Goal: Information Seeking & Learning: Learn about a topic

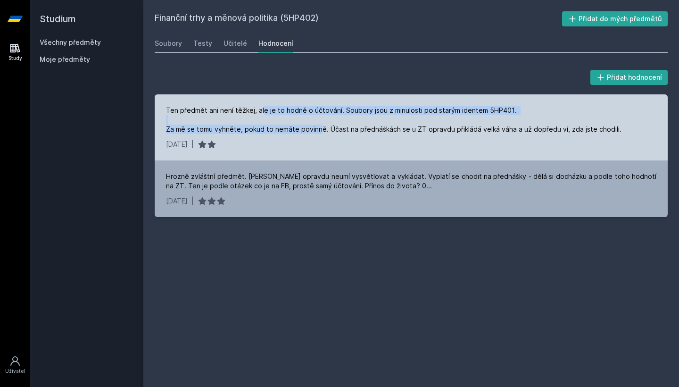
drag, startPoint x: 260, startPoint y: 114, endPoint x: 319, endPoint y: 127, distance: 60.0
click at [319, 127] on div "Ten předmět ani není těžkej, ale je to hodně o účtování. Soubory jsou z minulos…" at bounding box center [394, 120] width 456 height 28
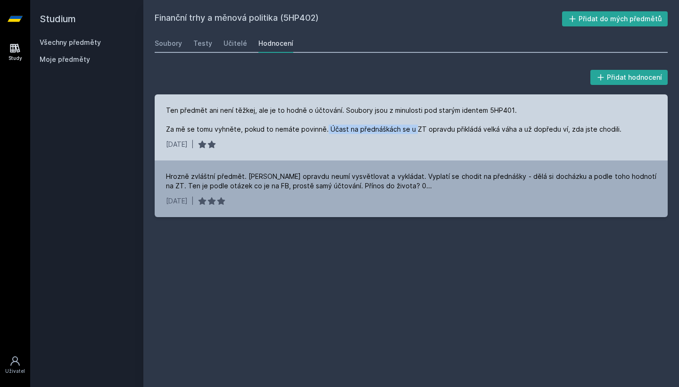
drag, startPoint x: 324, startPoint y: 128, endPoint x: 414, endPoint y: 130, distance: 90.1
click at [414, 130] on div "Ten předmět ani není těžkej, ale je to hodně o účtování. Soubory jsou z minulos…" at bounding box center [394, 120] width 456 height 28
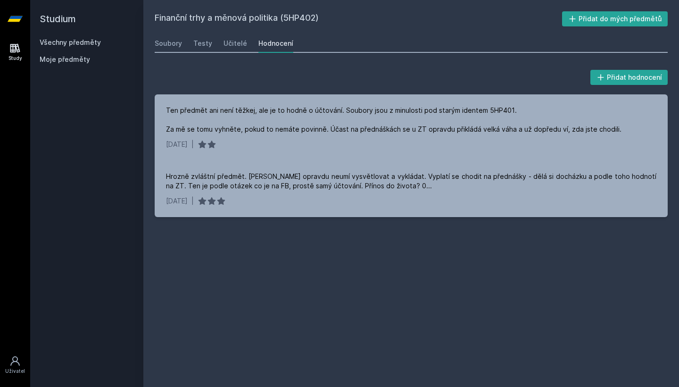
click at [308, 18] on h2 "Finanční trhy a měnová politika (5HP402)" at bounding box center [359, 18] width 408 height 15
copy h2 "5HP402"
click at [308, 18] on h2 "Finanční trhy a měnová politika (5HP402)" at bounding box center [359, 18] width 408 height 15
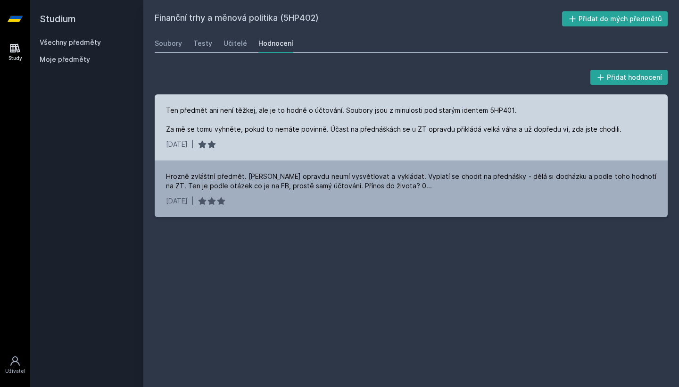
click at [496, 105] on div "Ten předmět ani není těžkej, ale je to hodně o účtování. Soubory jsou z minulos…" at bounding box center [411, 127] width 513 height 66
click at [492, 110] on div "Ten předmět ani není těžkej, ale je to hodně o účtování. Soubory jsou z minulos…" at bounding box center [394, 120] width 456 height 28
copy div "5HP401"
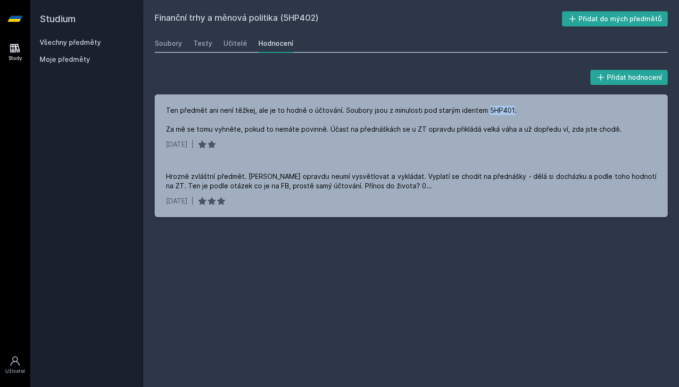
click at [72, 40] on link "Všechny předměty" at bounding box center [70, 42] width 61 height 8
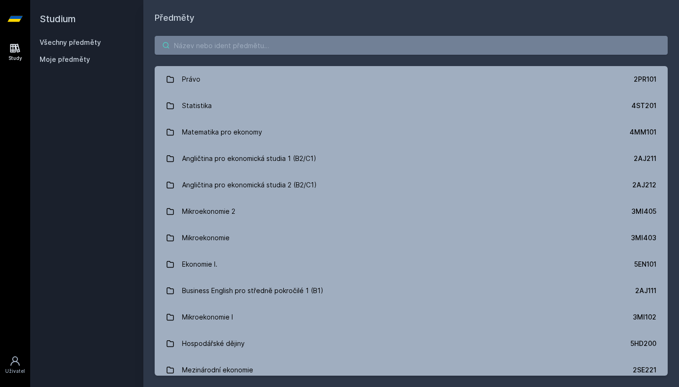
click at [200, 42] on input "search" at bounding box center [411, 45] width 513 height 19
paste input "5HP401"
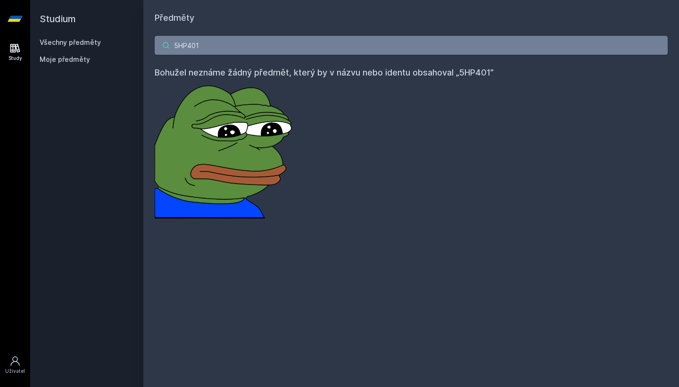
click at [329, 43] on input "5HP401" at bounding box center [411, 45] width 513 height 19
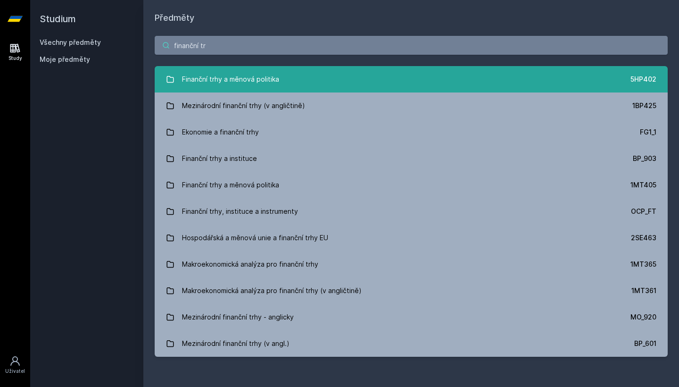
type input "finanční tr"
click at [313, 69] on link "Finanční trhy a měnová politika 5HP402" at bounding box center [411, 79] width 513 height 26
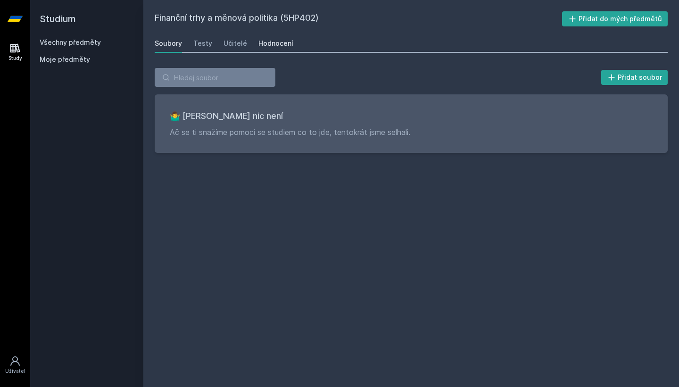
click at [276, 46] on div "Hodnocení" at bounding box center [275, 43] width 35 height 9
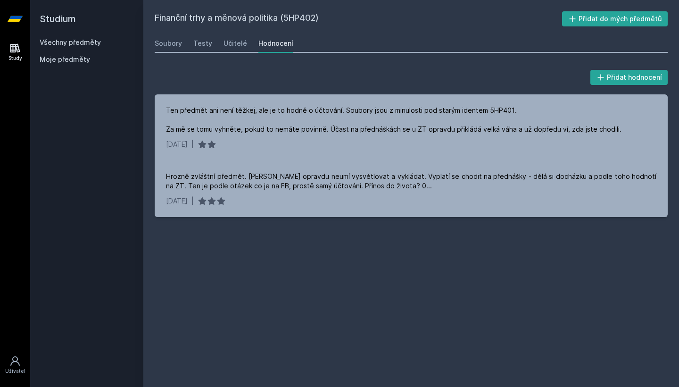
click at [298, 18] on h2 "Finanční trhy a měnová politika (5HP402)" at bounding box center [359, 18] width 408 height 15
copy h2 "5HP402"
click at [369, 79] on div "Přidat hodnocení" at bounding box center [411, 77] width 513 height 19
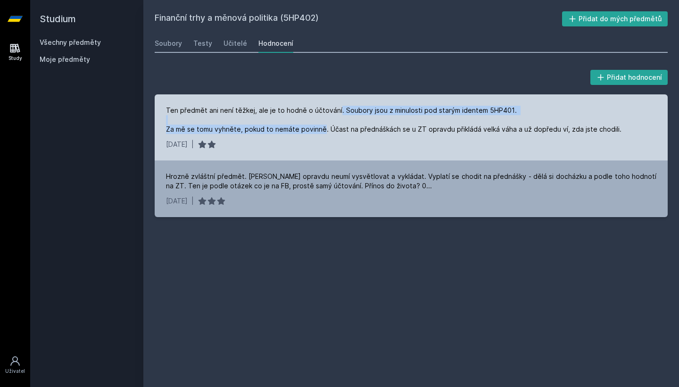
drag, startPoint x: 336, startPoint y: 107, endPoint x: 322, endPoint y: 126, distance: 23.7
click at [322, 126] on div "Ten předmět ani není těžkej, ale je to hodně o účtování. Soubory jsou z minulos…" at bounding box center [394, 120] width 456 height 28
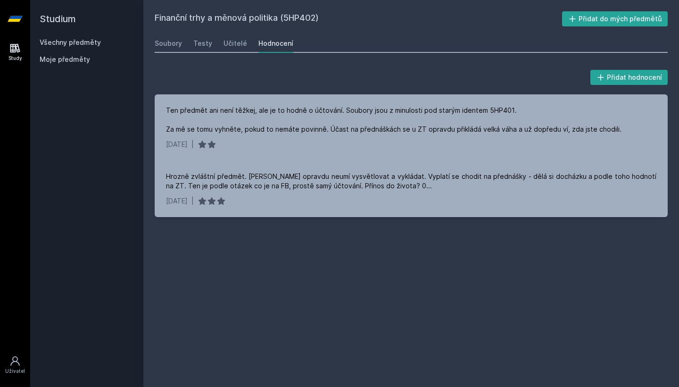
click at [38, 40] on div "Studium Všechny předměty Moje předměty" at bounding box center [86, 193] width 113 height 387
click at [47, 42] on link "Všechny předměty" at bounding box center [70, 42] width 61 height 8
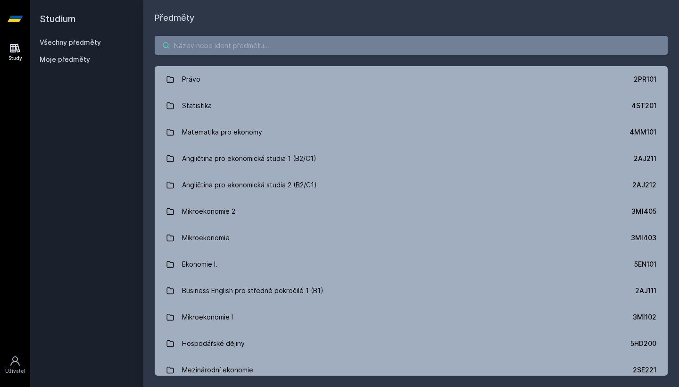
click at [231, 46] on input "search" at bounding box center [411, 45] width 513 height 19
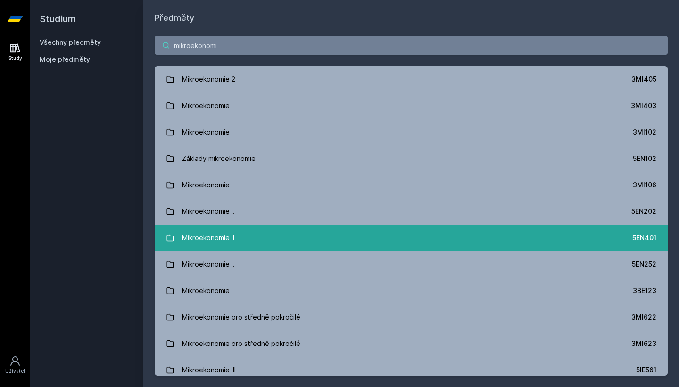
type input "mikroekonomi"
click at [398, 244] on link "Mikroekonomie II 5EN401" at bounding box center [411, 238] width 513 height 26
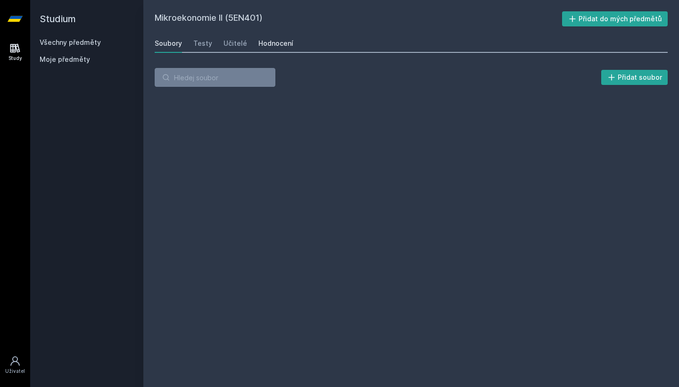
click at [269, 39] on div "Hodnocení" at bounding box center [275, 43] width 35 height 9
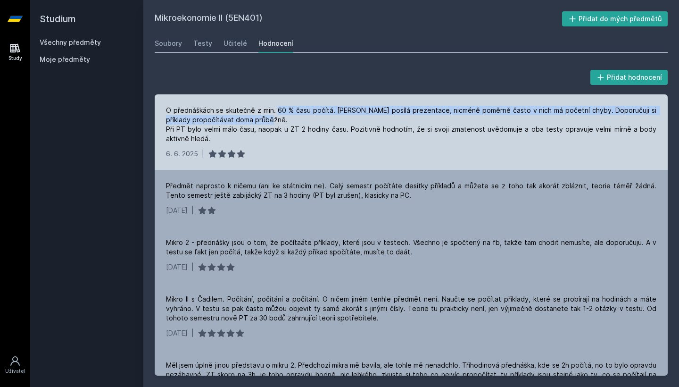
drag, startPoint x: 277, startPoint y: 108, endPoint x: 294, endPoint y: 119, distance: 20.3
click at [294, 119] on div "O přednáškách se skutečně z min. 60 % času počítá. [PERSON_NAME] posílá prezent…" at bounding box center [411, 125] width 491 height 38
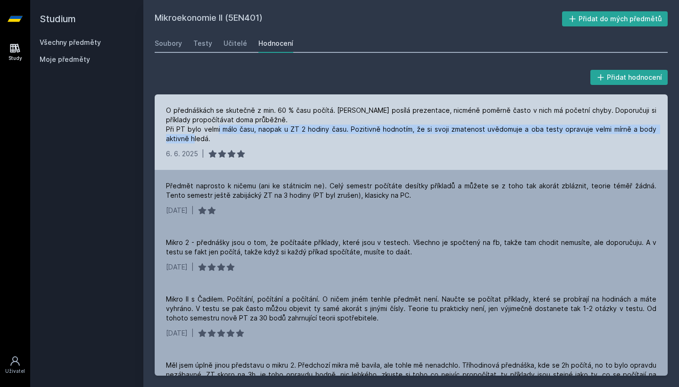
drag, startPoint x: 234, startPoint y: 130, endPoint x: 260, endPoint y: 136, distance: 27.1
click at [260, 136] on div "O přednáškách se skutečně z min. 60 % času počítá. [PERSON_NAME] posílá prezent…" at bounding box center [411, 125] width 491 height 38
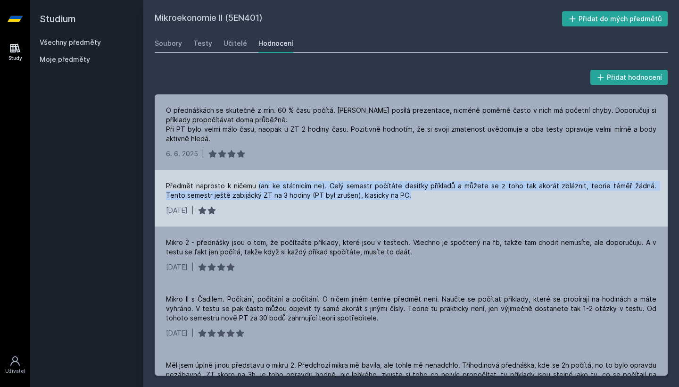
drag, startPoint x: 255, startPoint y: 184, endPoint x: 368, endPoint y: 201, distance: 114.5
click at [368, 201] on div "Předmět naprosto k ničemu (ani ke státnicím ne). Celý semestr počítáte desítky …" at bounding box center [411, 198] width 513 height 57
click at [413, 195] on div "Předmět naprosto k ničemu (ani ke státnicím ne). Celý semestr počítáte desítky …" at bounding box center [411, 190] width 491 height 19
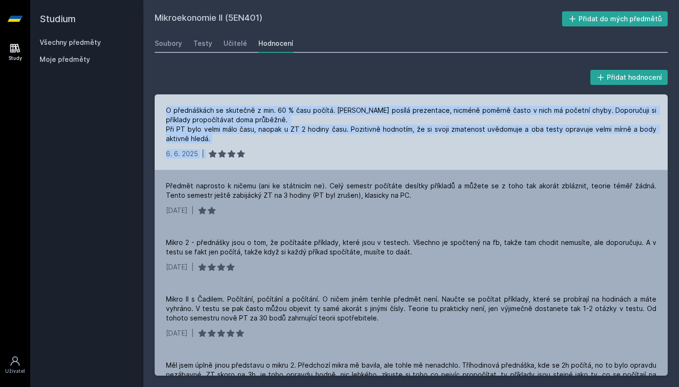
drag, startPoint x: 322, startPoint y: 150, endPoint x: 318, endPoint y: 101, distance: 49.2
click at [318, 101] on div "O přednáškách se skutečně z min. 60 % času počítá. [PERSON_NAME] posílá prezent…" at bounding box center [411, 131] width 513 height 75
